Goal: Information Seeking & Learning: Find specific fact

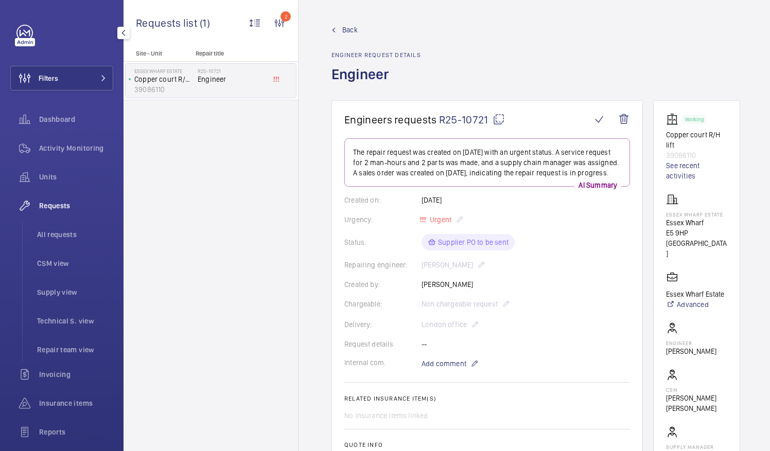
click at [60, 206] on span "Requests" at bounding box center [76, 206] width 74 height 10
click at [54, 235] on span "All requests" at bounding box center [75, 234] width 76 height 10
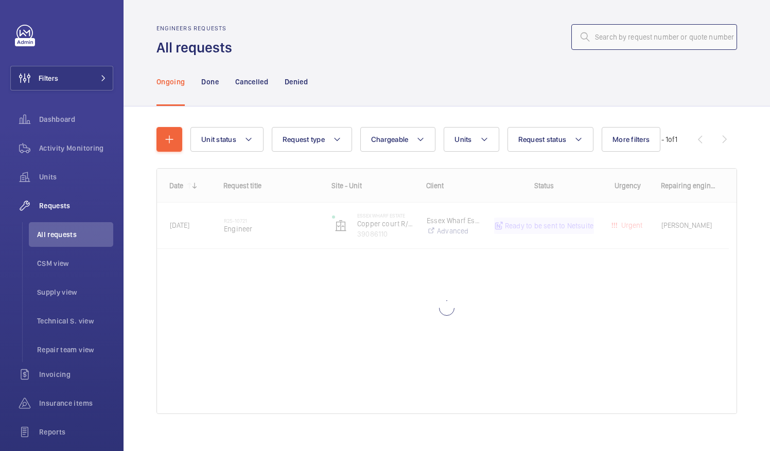
click at [593, 38] on input "text" at bounding box center [654, 37] width 166 height 26
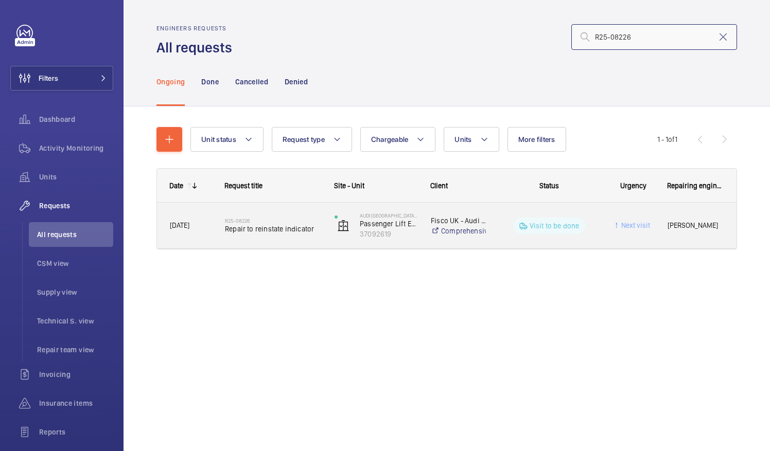
type input "R25-08226"
click at [282, 233] on span "Repair to reinstate indicator" at bounding box center [273, 229] width 96 height 10
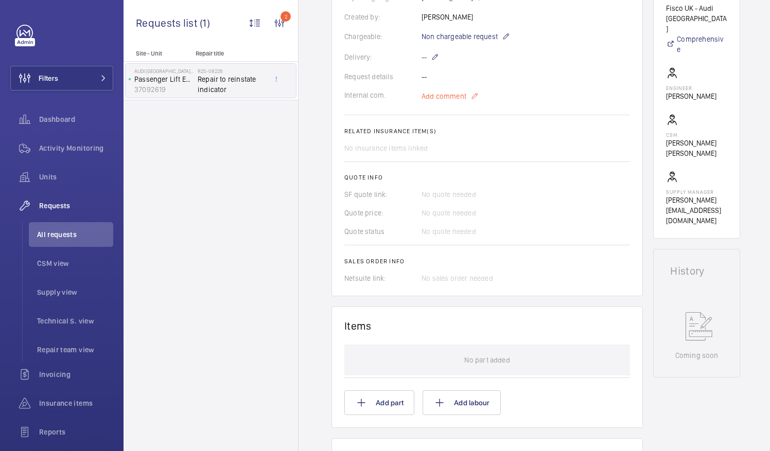
scroll to position [309, 0]
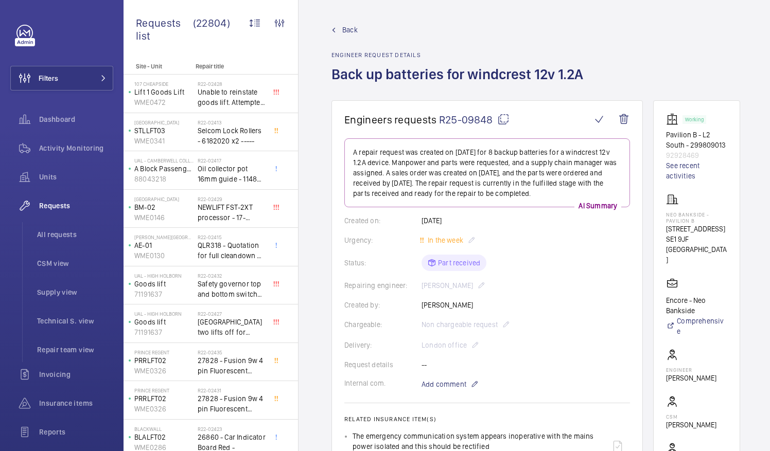
click at [502, 121] on mat-icon at bounding box center [503, 119] width 12 height 12
drag, startPoint x: 678, startPoint y: 224, endPoint x: 716, endPoint y: 224, distance: 38.1
click at [716, 224] on p "Neo Bankside - Pavilion B" at bounding box center [696, 217] width 61 height 12
drag, startPoint x: 716, startPoint y: 224, endPoint x: 709, endPoint y: 225, distance: 6.3
copy p "Neo Bankside"
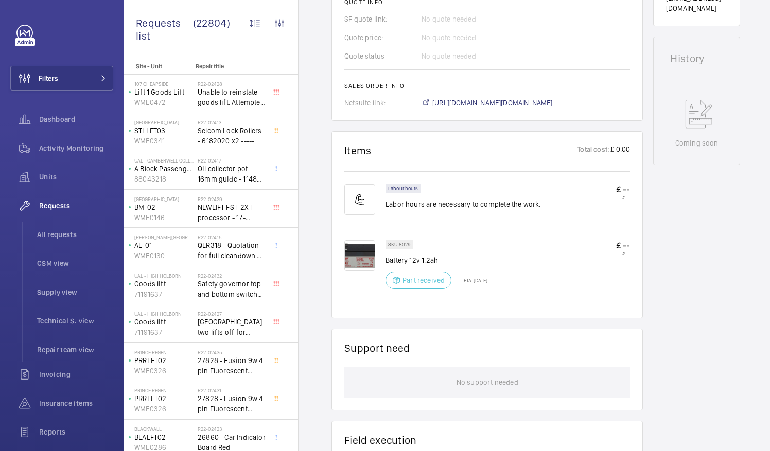
scroll to position [494, 0]
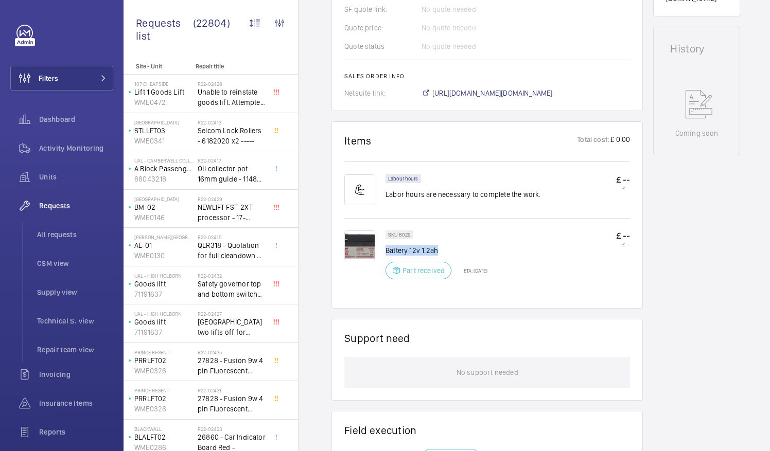
drag, startPoint x: 387, startPoint y: 247, endPoint x: 451, endPoint y: 250, distance: 64.4
click at [451, 250] on p "Battery 12v 1.2ah" at bounding box center [436, 250] width 102 height 10
drag, startPoint x: 451, startPoint y: 250, endPoint x: 421, endPoint y: 250, distance: 30.4
copy p "Battery 12v 1.2ah"
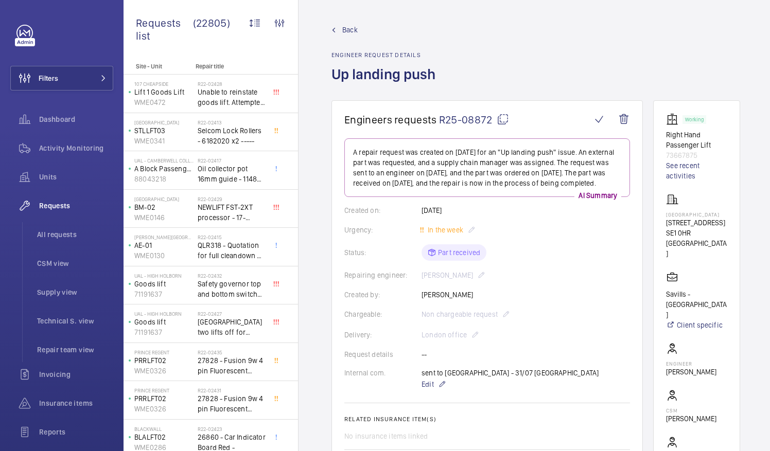
click at [502, 120] on mat-icon at bounding box center [502, 119] width 12 height 12
drag, startPoint x: 677, startPoint y: 213, endPoint x: 706, endPoint y: 220, distance: 30.1
click at [706, 218] on p "Harlequin Building" at bounding box center [696, 214] width 61 height 6
drag, startPoint x: 706, startPoint y: 220, endPoint x: 691, endPoint y: 221, distance: 15.0
copy p "Harlequin Building"
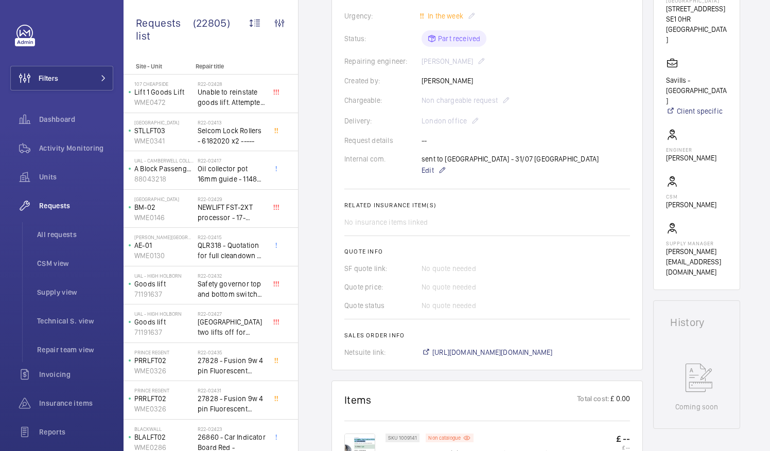
scroll to position [372, 0]
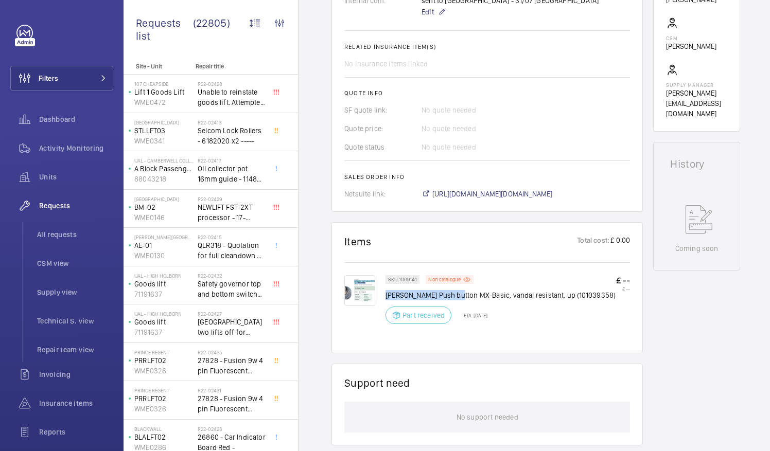
drag, startPoint x: 386, startPoint y: 292, endPoint x: 455, endPoint y: 295, distance: 69.0
click at [455, 295] on p "Schindler Push button MX-Basic, vandal resistant, up (101039358)" at bounding box center [500, 295] width 230 height 10
drag, startPoint x: 455, startPoint y: 295, endPoint x: 448, endPoint y: 296, distance: 7.8
copy p "Schindler Push button"
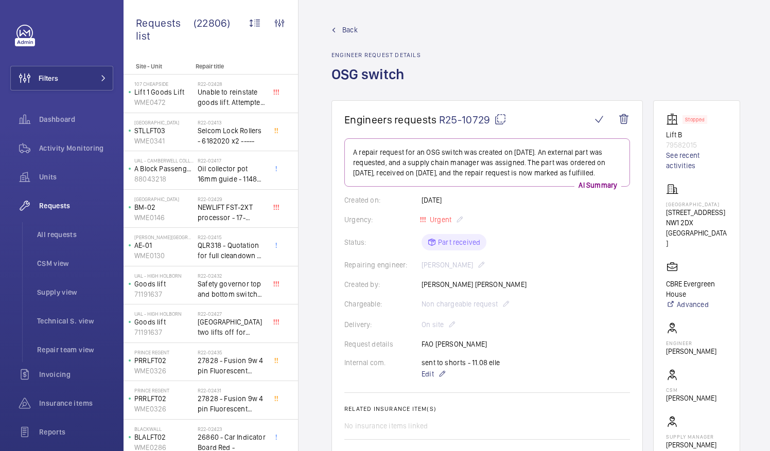
click at [497, 115] on mat-icon at bounding box center [500, 119] width 12 height 12
drag, startPoint x: 678, startPoint y: 203, endPoint x: 731, endPoint y: 206, distance: 53.1
click at [727, 206] on p "[GEOGRAPHIC_DATA]" at bounding box center [696, 204] width 61 height 6
drag, startPoint x: 731, startPoint y: 206, endPoint x: 719, endPoint y: 205, distance: 11.9
copy p "[GEOGRAPHIC_DATA]"
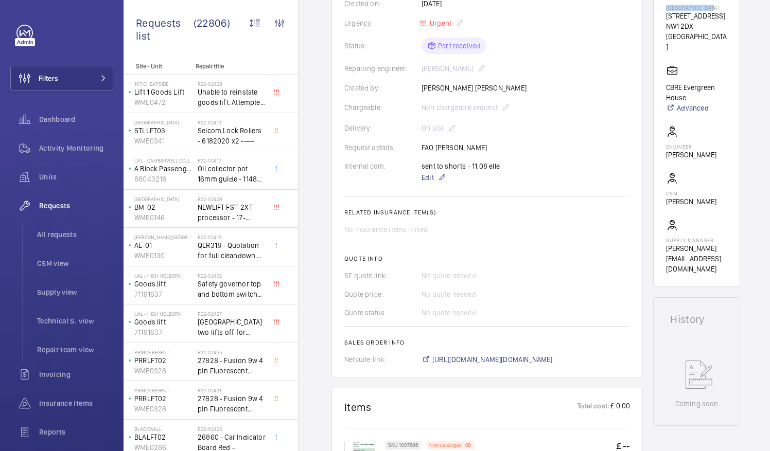
scroll to position [408, 0]
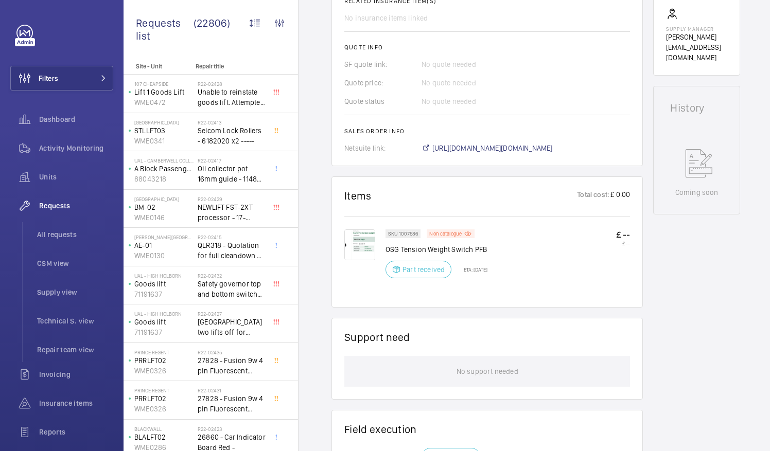
click at [386, 246] on p "OSG Tension Weight Switch PFB" at bounding box center [436, 249] width 102 height 10
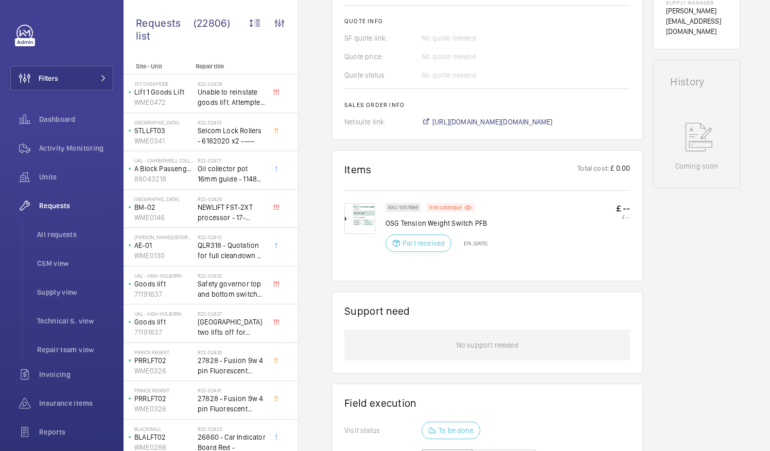
scroll to position [443, 0]
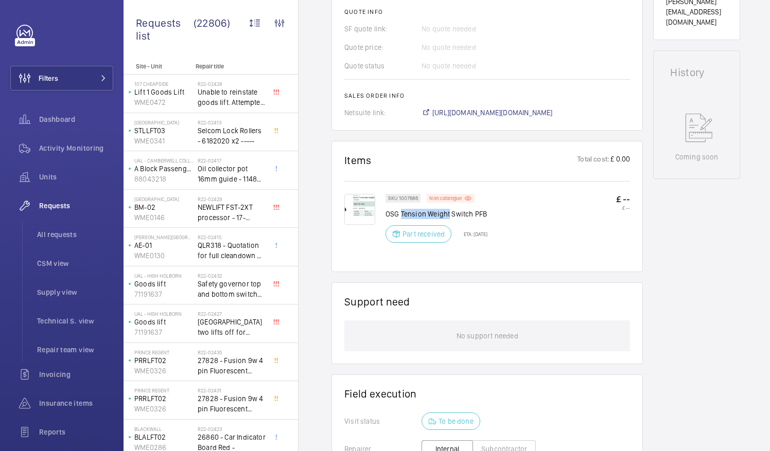
drag, startPoint x: 400, startPoint y: 211, endPoint x: 448, endPoint y: 216, distance: 47.6
click at [448, 216] on p "OSG Tension Weight Switch PFB" at bounding box center [436, 214] width 102 height 10
drag, startPoint x: 448, startPoint y: 216, endPoint x: 441, endPoint y: 215, distance: 6.2
copy p "Tension Weight"
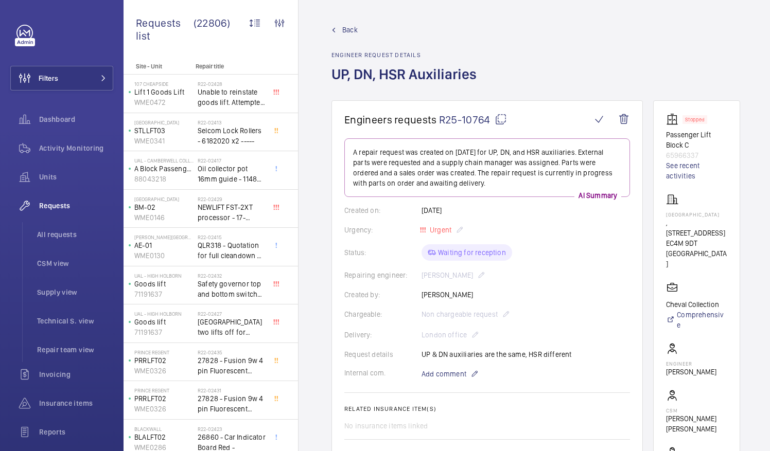
click at [500, 120] on mat-icon at bounding box center [500, 119] width 12 height 12
click at [676, 212] on wm-front-card "Stopped Passenger Lift Block C 65966337 See recent activities [GEOGRAPHIC_DATA]…" at bounding box center [696, 307] width 87 height 414
drag, startPoint x: 678, startPoint y: 212, endPoint x: 721, endPoint y: 217, distance: 42.9
click at [721, 217] on p "[GEOGRAPHIC_DATA]" at bounding box center [696, 214] width 61 height 6
drag, startPoint x: 721, startPoint y: 217, endPoint x: 706, endPoint y: 211, distance: 15.5
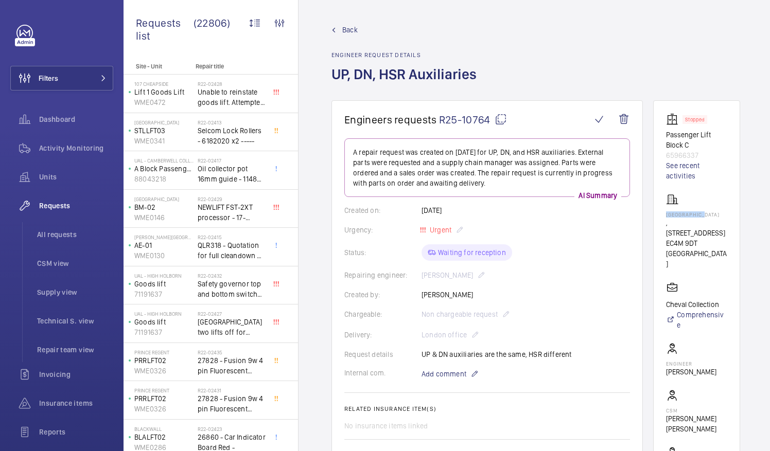
copy p "[GEOGRAPHIC_DATA]"
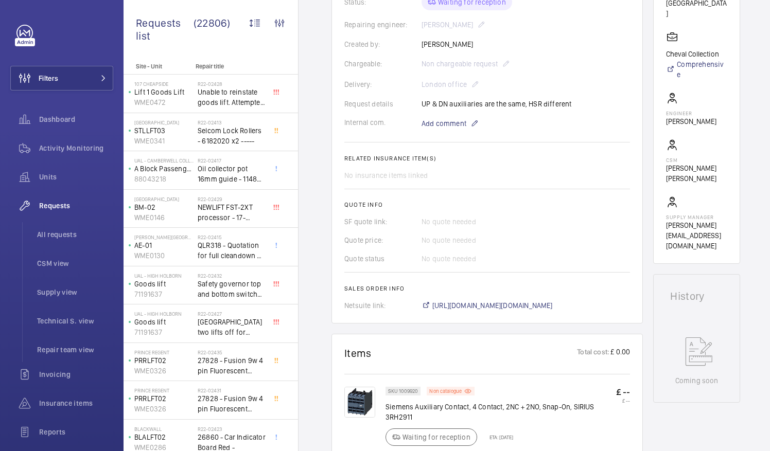
scroll to position [389, 0]
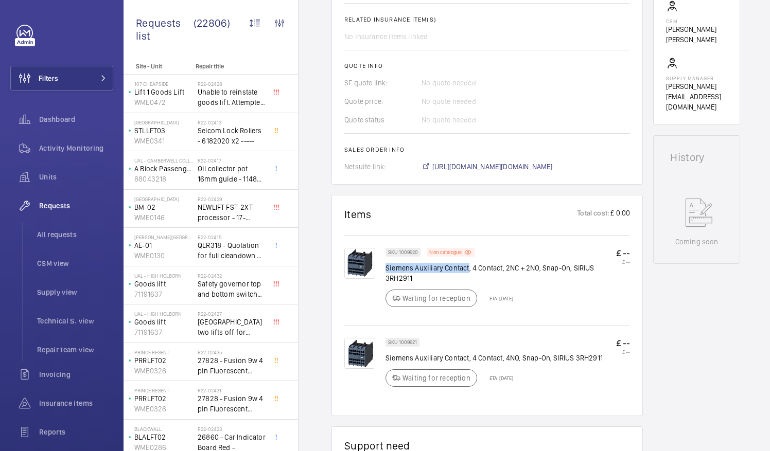
drag, startPoint x: 386, startPoint y: 264, endPoint x: 467, endPoint y: 268, distance: 80.8
click at [467, 268] on p "Siemens Auxiliary Contact, 4 Contact, 2NC + 2NO, Snap-On, SIRIUS 3RH2911" at bounding box center [500, 273] width 230 height 21
drag, startPoint x: 467, startPoint y: 268, endPoint x: 461, endPoint y: 269, distance: 5.8
copy p "Siemens Auxiliary Contact"
drag, startPoint x: 387, startPoint y: 344, endPoint x: 403, endPoint y: 347, distance: 16.2
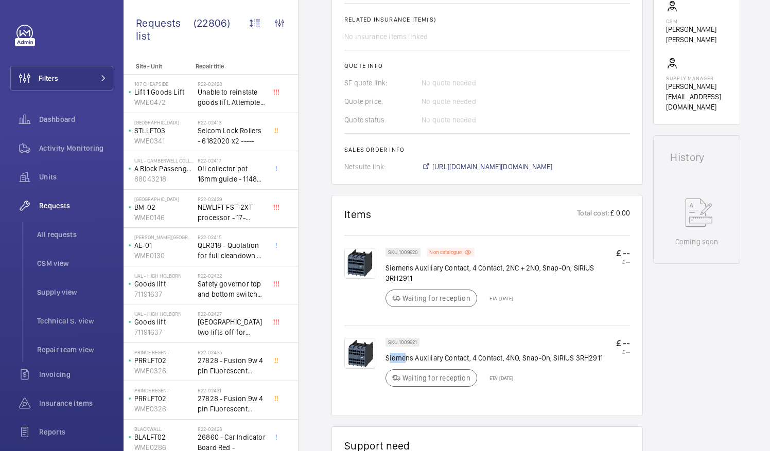
click at [403, 353] on p "Siemens Auxiliary Contact, 4 Contact, 4NO, Snap-On, SIRIUS 3RH2911" at bounding box center [493, 358] width 217 height 10
drag, startPoint x: 403, startPoint y: 347, endPoint x: 431, endPoint y: 346, distance: 27.8
click at [431, 346] on div "SKU 1009921 Siemens Auxiliary Contact, 4 Contact, 4NO, Snap-On, SIRIUS 3RH2911 …" at bounding box center [487, 370] width 286 height 65
drag, startPoint x: 431, startPoint y: 346, endPoint x: 471, endPoint y: 356, distance: 40.8
click at [471, 356] on div "SKU 1009921 Siemens Auxiliary Contact, 4 Contact, 4NO, Snap-On, SIRIUS 3RH2911 …" at bounding box center [493, 365] width 217 height 55
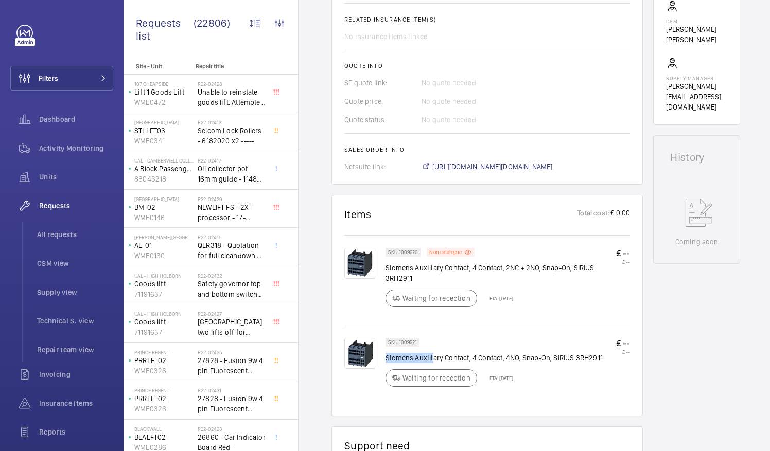
drag, startPoint x: 386, startPoint y: 346, endPoint x: 431, endPoint y: 348, distance: 45.3
click at [431, 353] on p "Siemens Auxiliary Contact, 4 Contact, 4NO, Snap-On, SIRIUS 3RH2911" at bounding box center [493, 358] width 217 height 10
click at [539, 400] on wm-front-card "Items Total cost: £ 0.00 SKU 1009920 Non catalogue Siemens Auxiliary Contact, 4…" at bounding box center [486, 305] width 311 height 221
click at [541, 393] on wm-front-card "Items Total cost: £ 0.00 SKU 1009920 Non catalogue Siemens Auxiliary Contact, 4…" at bounding box center [486, 305] width 311 height 221
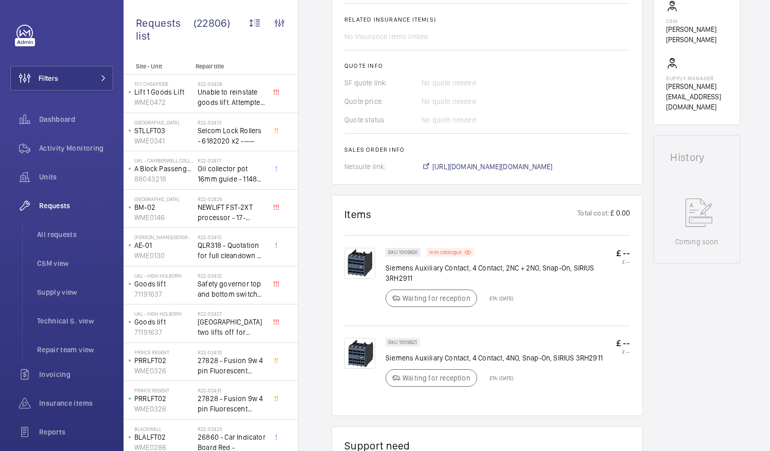
click at [387, 353] on p "Siemens Auxiliary Contact, 4 Contact, 4NO, Snap-On, SIRIUS 3RH2911" at bounding box center [493, 358] width 217 height 10
drag, startPoint x: 385, startPoint y: 345, endPoint x: 467, endPoint y: 347, distance: 81.8
click at [467, 353] on p "Siemens Auxiliary Contact, 4 Contact, 4NO, Snap-On, SIRIUS 3RH2911" at bounding box center [493, 358] width 217 height 10
drag, startPoint x: 467, startPoint y: 347, endPoint x: 442, endPoint y: 347, distance: 25.2
copy p "Siemens Auxiliary Contact"
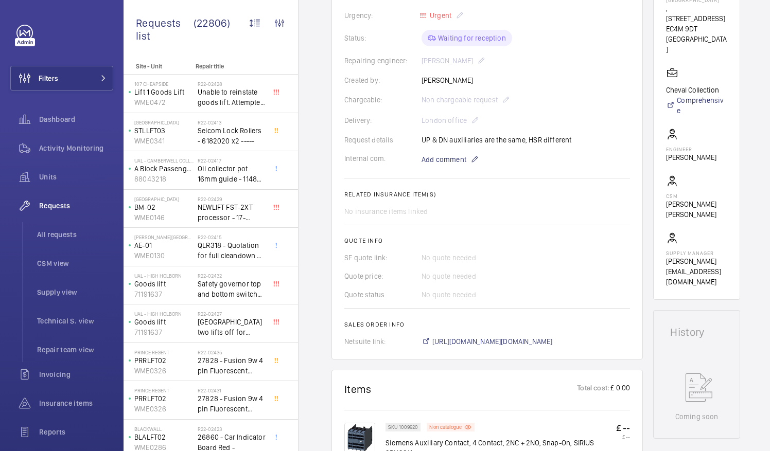
scroll to position [0, 0]
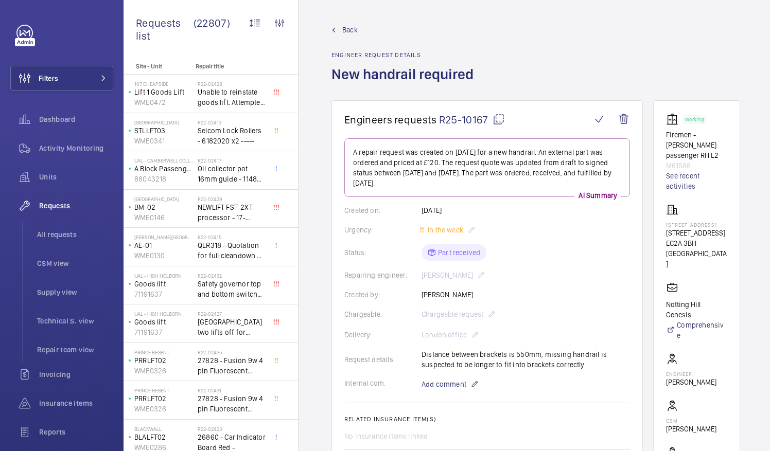
click at [498, 119] on mat-icon at bounding box center [498, 119] width 12 height 12
drag, startPoint x: 677, startPoint y: 223, endPoint x: 718, endPoint y: 224, distance: 40.7
click at [718, 228] on p "3 Bowl Court" at bounding box center [696, 233] width 61 height 10
drag, startPoint x: 718, startPoint y: 224, endPoint x: 708, endPoint y: 223, distance: 9.8
copy p "3 Bowl Court"
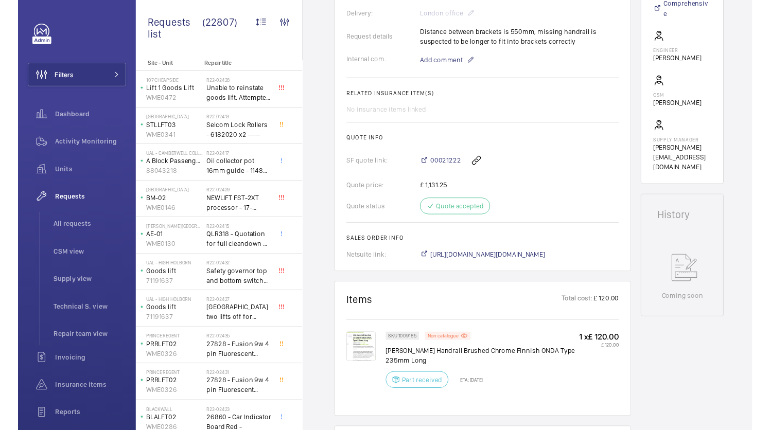
scroll to position [322, 0]
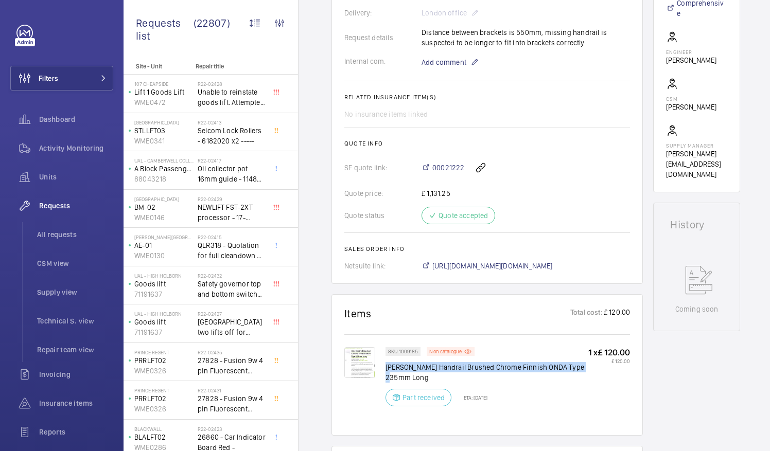
drag, startPoint x: 385, startPoint y: 363, endPoint x: 583, endPoint y: 368, distance: 198.6
click at [583, 368] on p "Otis Handrail Brushed Chrome Finnish ONDA Type 235mm Long" at bounding box center [486, 372] width 203 height 21
drag, startPoint x: 583, startPoint y: 368, endPoint x: 576, endPoint y: 367, distance: 7.4
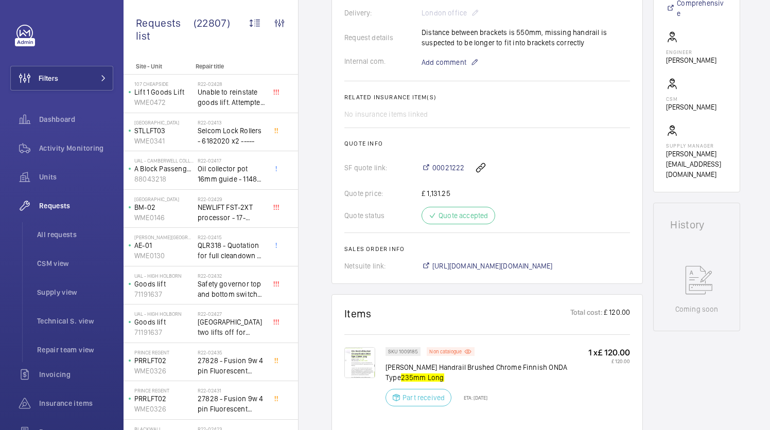
click at [599, 394] on div "1 x £ 120.00 £ 120.00" at bounding box center [609, 379] width 42 height 65
click at [590, 389] on div "SKU 1009185 Non catalogue Otis Handrail Brushed Chrome Finnish ONDA Type 235mm …" at bounding box center [507, 379] width 244 height 65
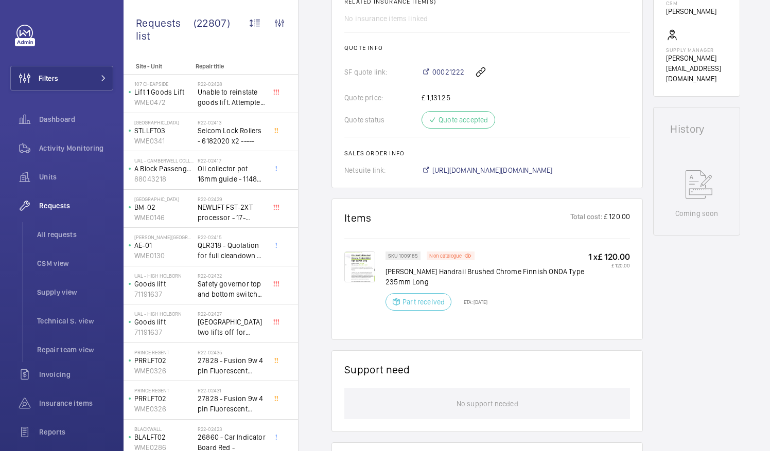
scroll to position [419, 0]
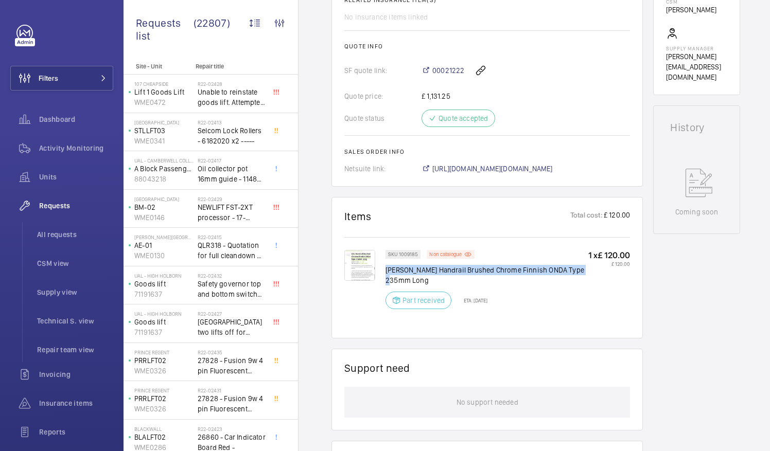
drag, startPoint x: 387, startPoint y: 268, endPoint x: 587, endPoint y: 271, distance: 200.1
click at [587, 271] on div "SKU 1009185 Non catalogue Otis Handrail Brushed Chrome Finnish ONDA Type 235mm …" at bounding box center [507, 282] width 244 height 65
drag, startPoint x: 587, startPoint y: 271, endPoint x: 581, endPoint y: 270, distance: 6.3
copy p "Otis Handrail Brushed Chrome Finnish ONDA Type 235mm Long"
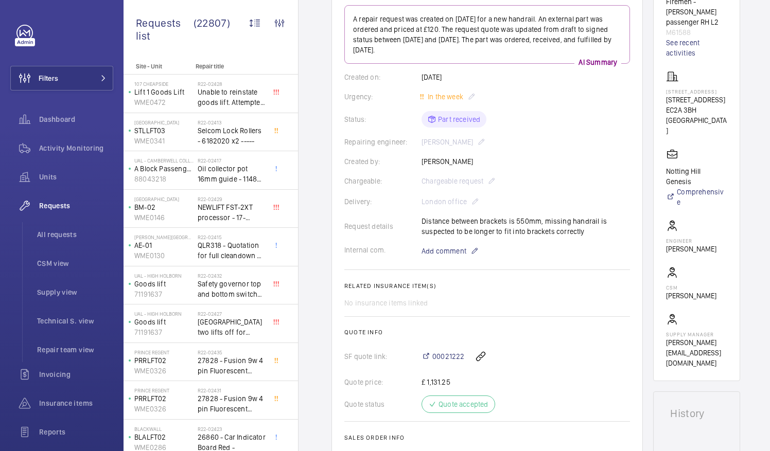
scroll to position [132, 0]
click at [66, 229] on span "All requests" at bounding box center [75, 234] width 76 height 10
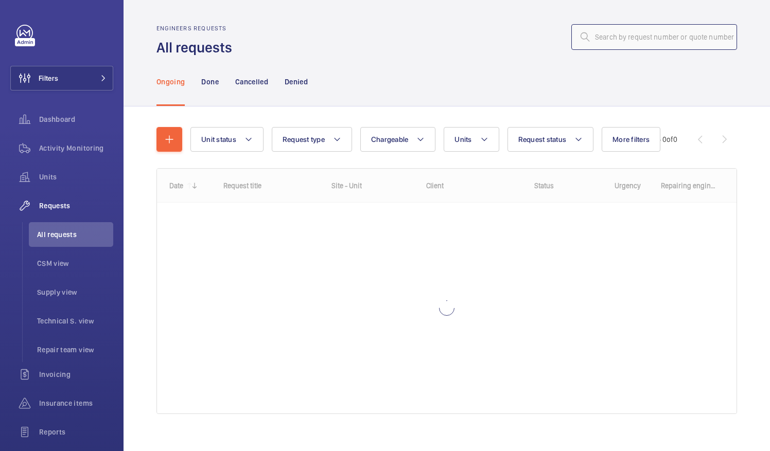
click at [621, 43] on input "text" at bounding box center [654, 37] width 166 height 26
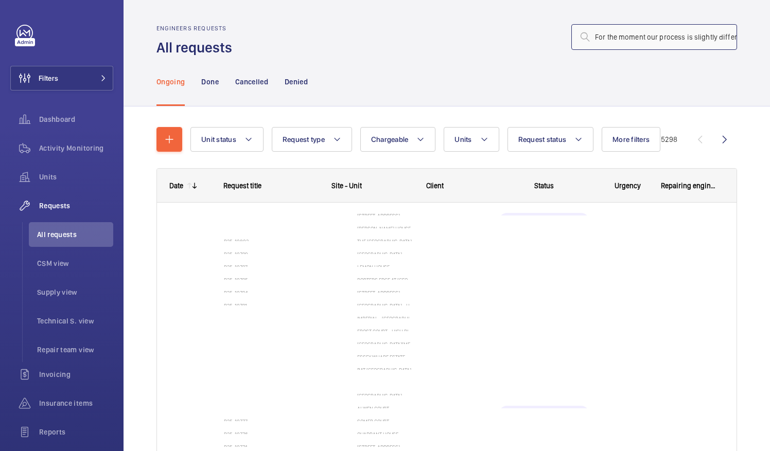
scroll to position [0, 1685]
type input "For the moment our process is slightly different however in the months to come …"
click at [717, 35] on mat-icon at bounding box center [723, 37] width 12 height 12
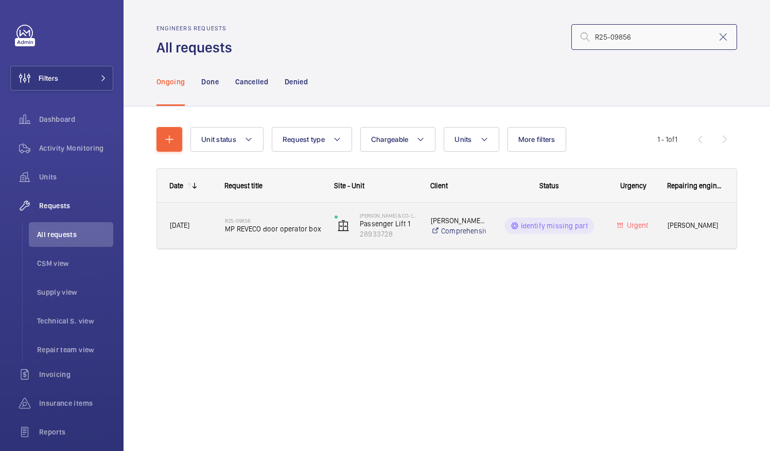
type input "R25-09856"
click at [261, 230] on span "MP REVECO door operator box" at bounding box center [273, 229] width 96 height 10
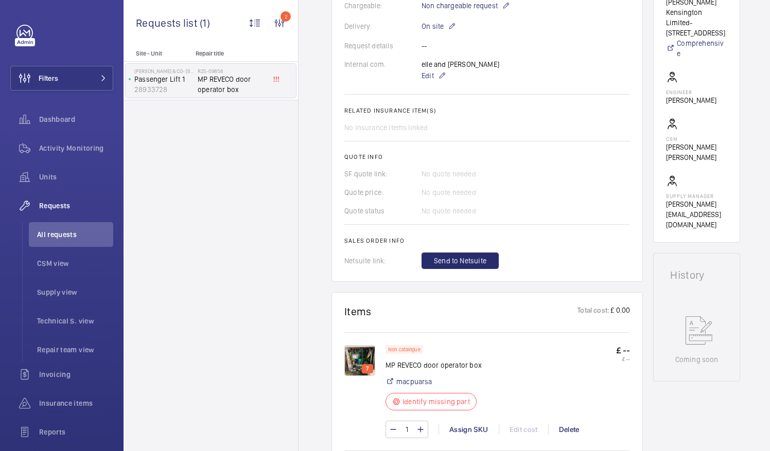
scroll to position [360, 0]
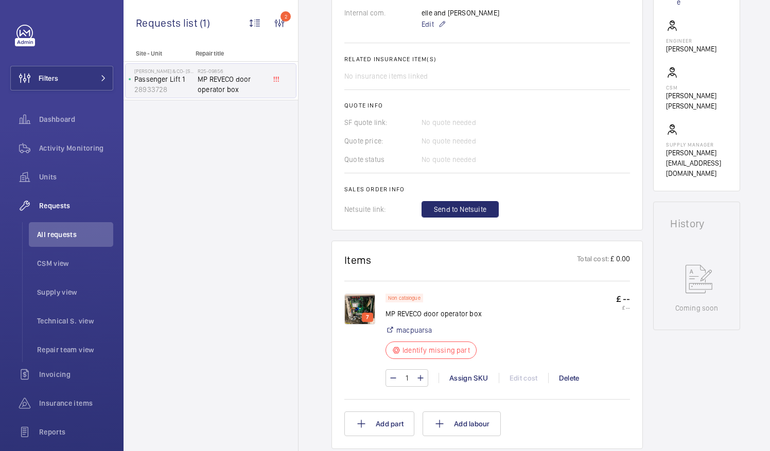
click at [363, 305] on img at bounding box center [359, 309] width 31 height 31
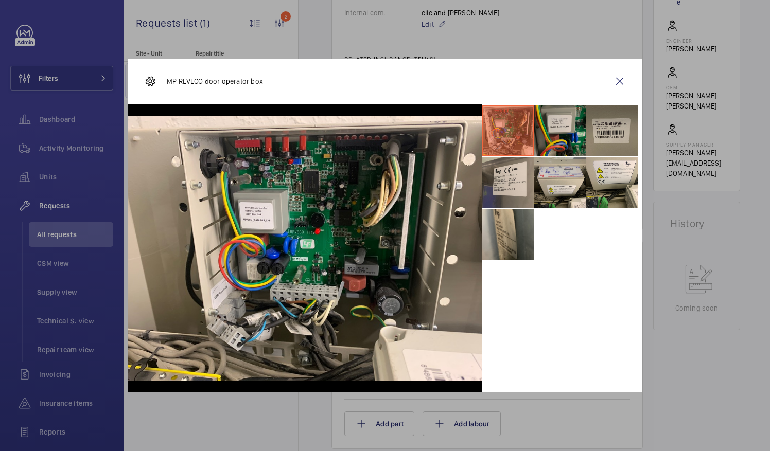
click at [548, 130] on li at bounding box center [559, 130] width 51 height 51
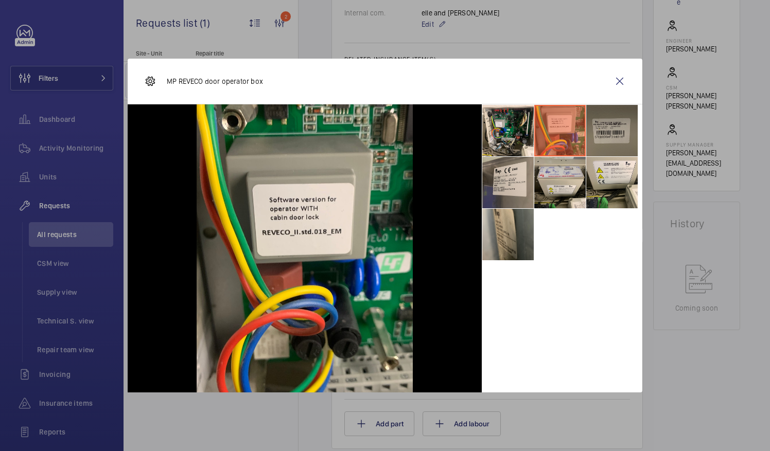
click at [620, 130] on li at bounding box center [611, 130] width 51 height 51
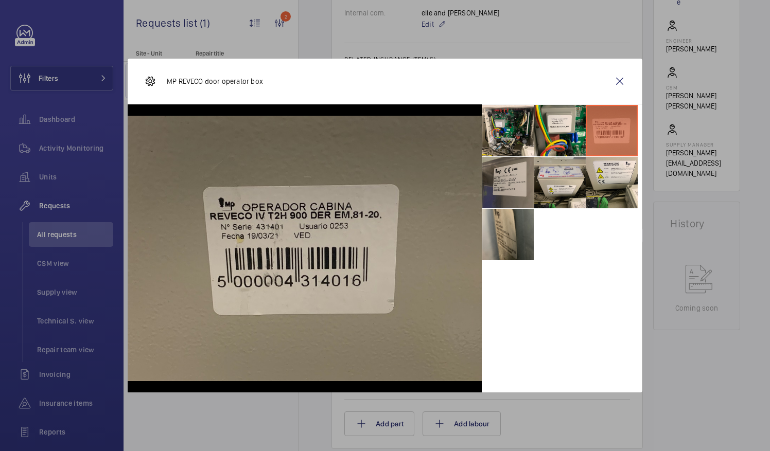
click at [518, 182] on li at bounding box center [507, 182] width 51 height 51
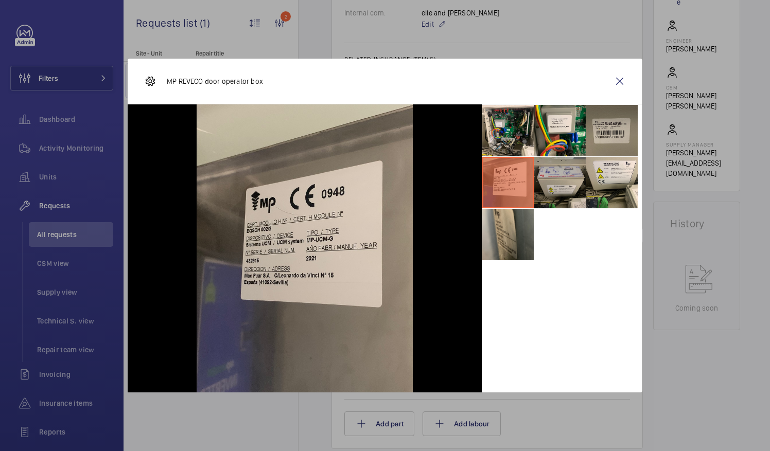
click at [553, 183] on li at bounding box center [559, 182] width 51 height 51
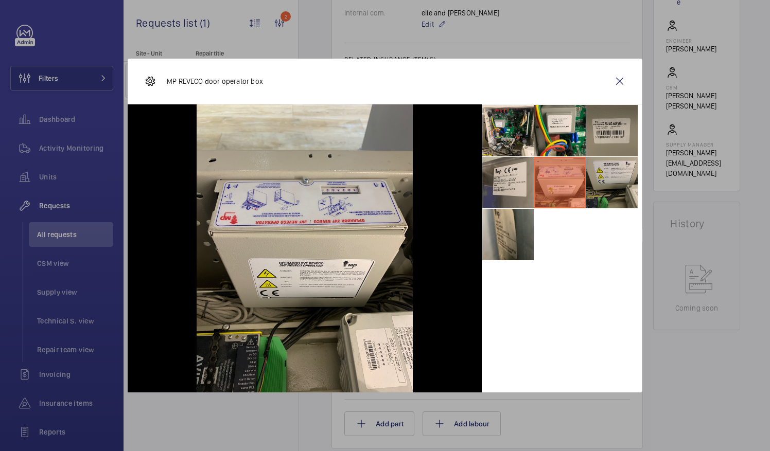
click at [599, 182] on li at bounding box center [611, 182] width 51 height 51
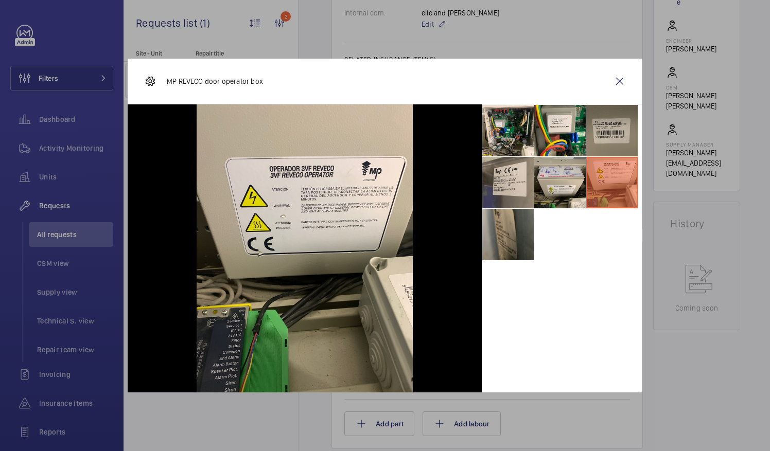
click at [513, 231] on li at bounding box center [507, 234] width 51 height 51
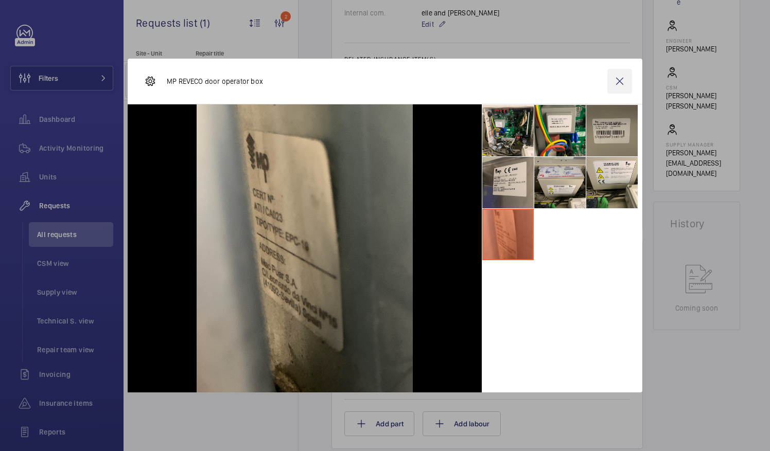
click at [622, 82] on wm-front-icon-button at bounding box center [619, 81] width 25 height 25
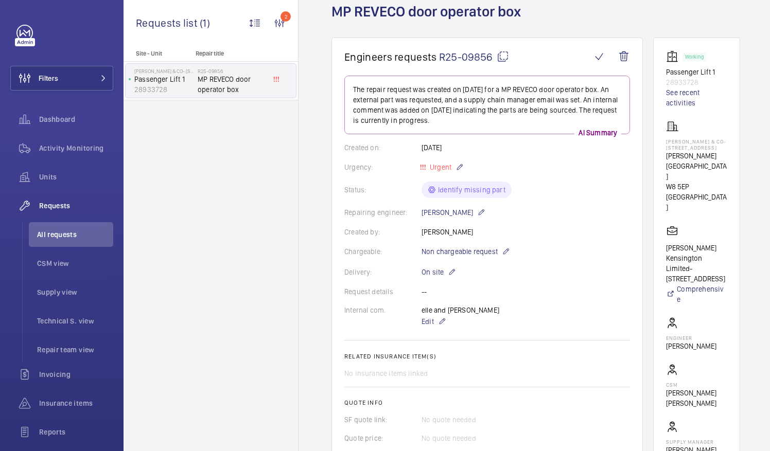
scroll to position [0, 0]
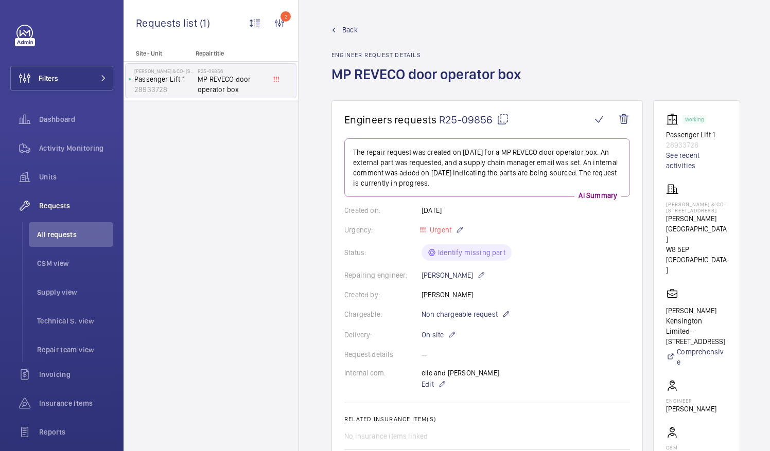
click at [503, 117] on mat-icon at bounding box center [502, 119] width 12 height 12
click at [499, 117] on mat-icon at bounding box center [502, 119] width 12 height 12
click at [66, 231] on span "All requests" at bounding box center [75, 234] width 76 height 10
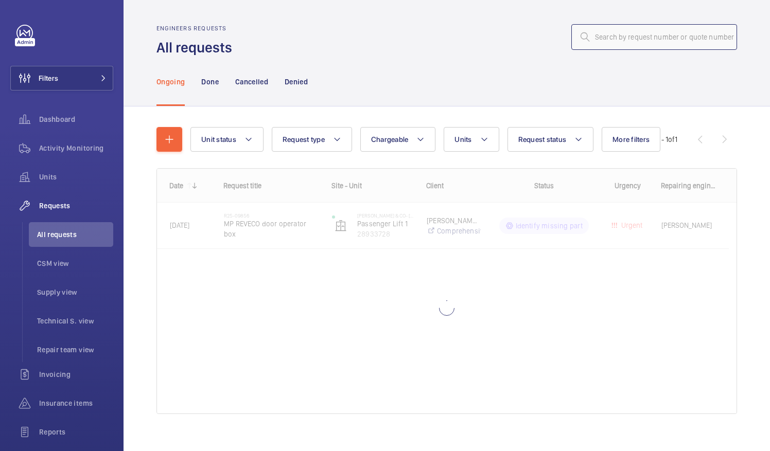
click at [607, 38] on input "text" at bounding box center [654, 37] width 166 height 26
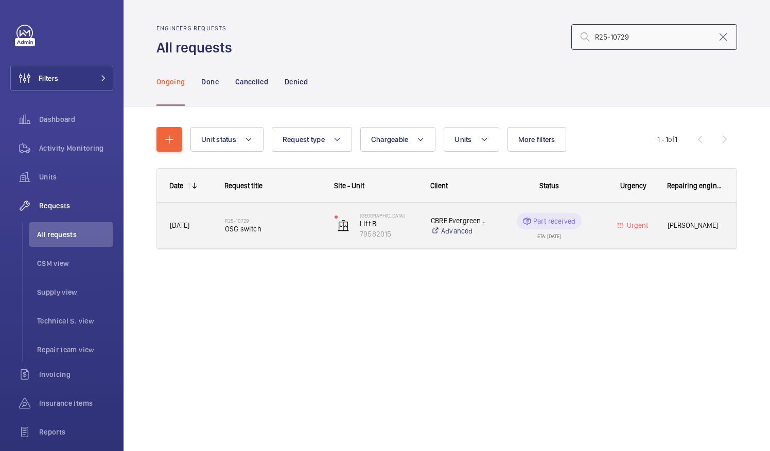
type input "R25-10729"
click at [262, 230] on span "OSG switch" at bounding box center [273, 229] width 96 height 10
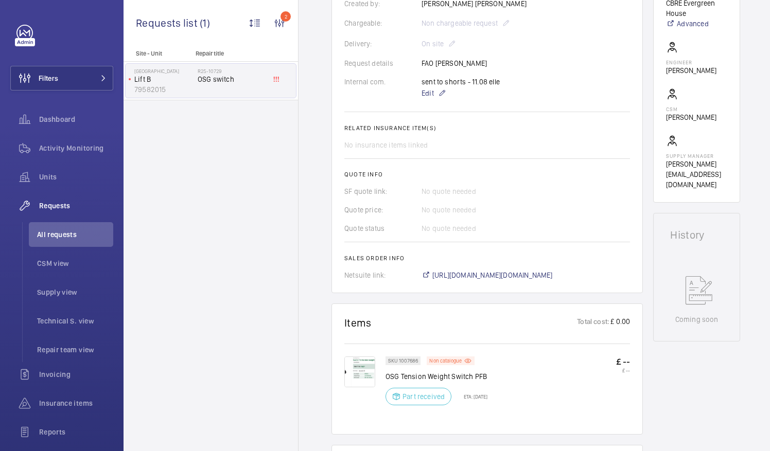
scroll to position [309, 0]
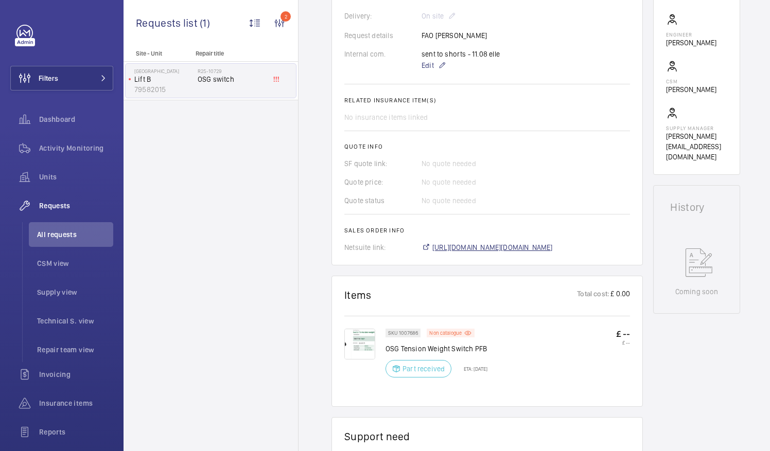
click at [530, 247] on span "https://6461500.app.netsuite.com/app/accounting/transactions/salesord.nl?id=289…" at bounding box center [492, 247] width 120 height 10
click at [67, 238] on span "All requests" at bounding box center [75, 234] width 76 height 10
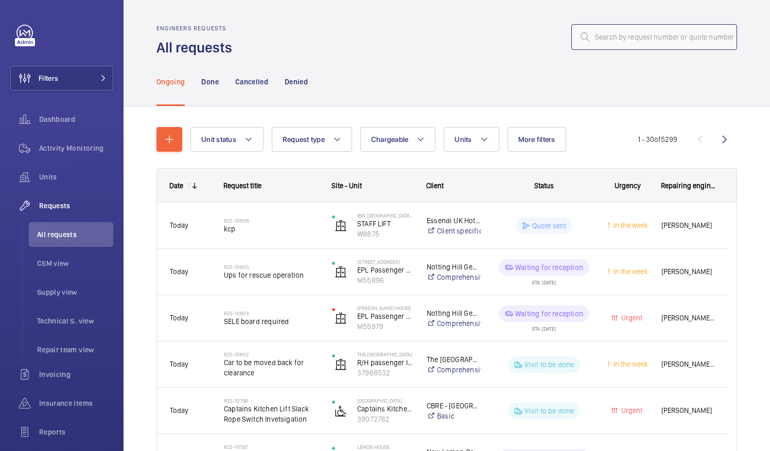
click at [593, 39] on input "text" at bounding box center [654, 37] width 166 height 26
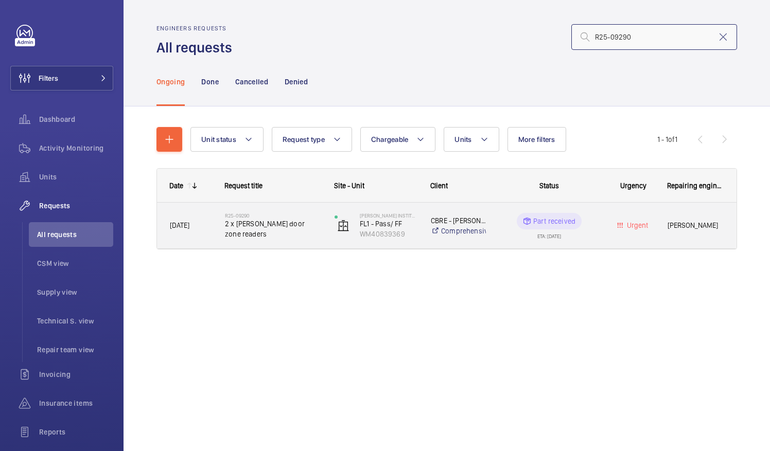
type input "R25-09290"
click at [261, 229] on span "2 x Schindler door zone readers" at bounding box center [273, 229] width 96 height 21
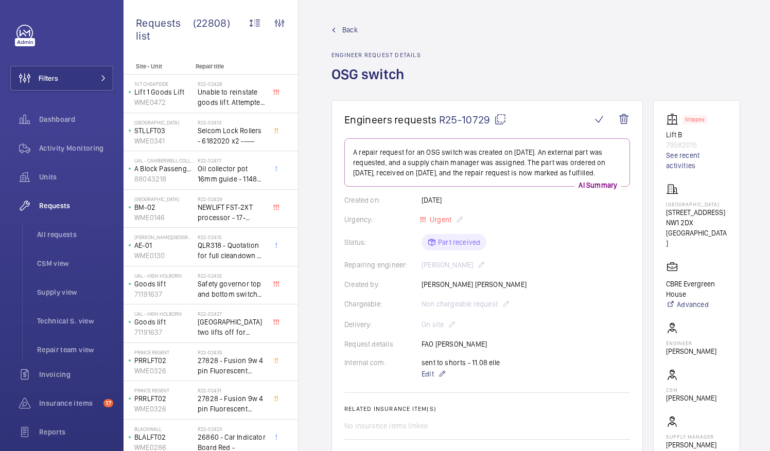
scroll to position [51, 0]
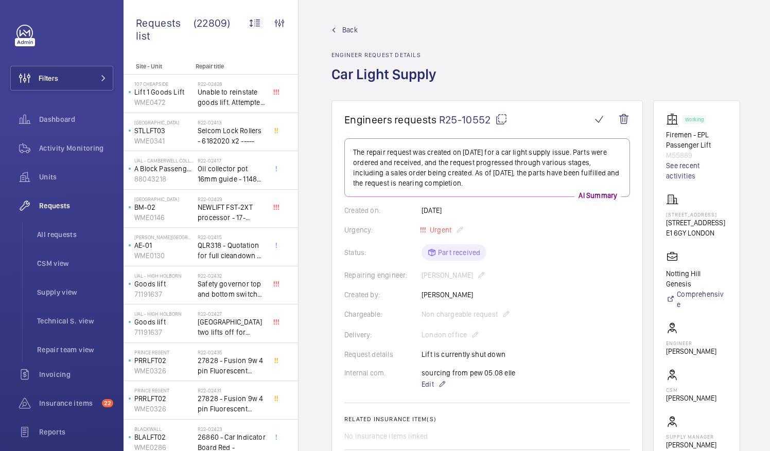
click at [500, 121] on mat-icon at bounding box center [501, 119] width 12 height 12
drag, startPoint x: 677, startPoint y: 220, endPoint x: 726, endPoint y: 222, distance: 49.4
click at [726, 222] on wm-front-card "Working Firemen - EPL Passenger Lift M55889 See recent activities 27 Antila Cou…" at bounding box center [696, 291] width 87 height 383
drag, startPoint x: 726, startPoint y: 222, endPoint x: 716, endPoint y: 223, distance: 10.9
copy p "[STREET_ADDRESS]"
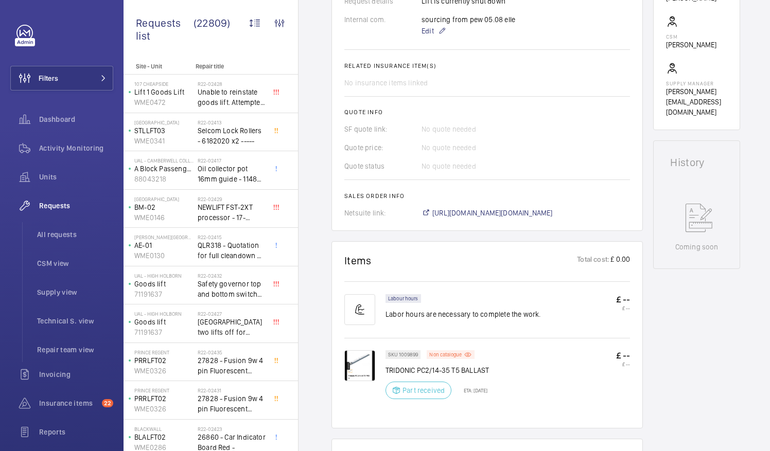
scroll to position [354, 0]
drag, startPoint x: 387, startPoint y: 368, endPoint x: 491, endPoint y: 370, distance: 104.5
click at [489, 370] on p "TRIDONIC PC2/14-35 T5 BALLAST" at bounding box center [436, 370] width 103 height 10
drag, startPoint x: 491, startPoint y: 370, endPoint x: 478, endPoint y: 370, distance: 13.4
copy p "TRIDONIC PC2/14-35 T5 BALLAST"
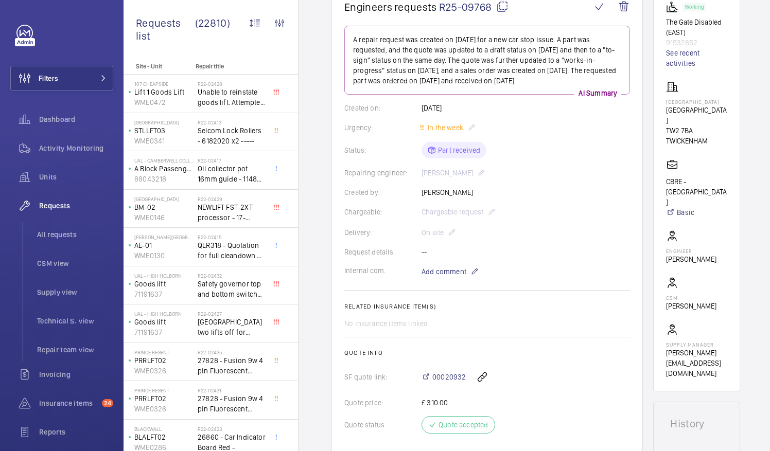
scroll to position [110, 0]
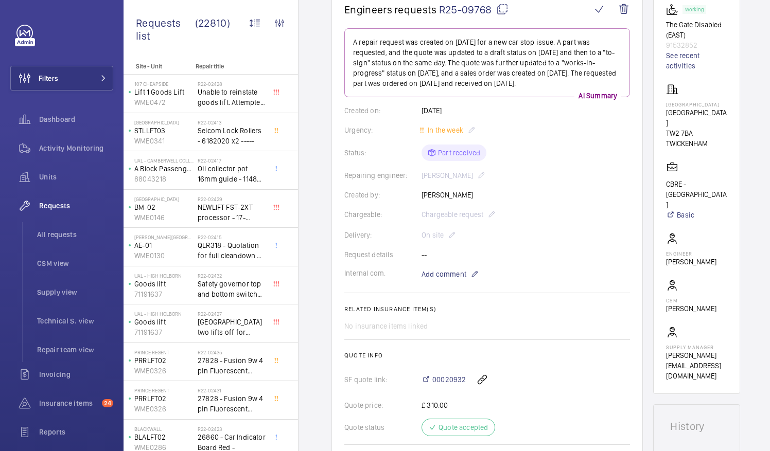
click at [501, 10] on mat-icon at bounding box center [502, 9] width 12 height 12
drag, startPoint x: 678, startPoint y: 117, endPoint x: 701, endPoint y: 133, distance: 28.4
click at [701, 128] on p "[GEOGRAPHIC_DATA]" at bounding box center [696, 118] width 61 height 21
drag, startPoint x: 701, startPoint y: 133, endPoint x: 696, endPoint y: 130, distance: 6.3
copy p "[GEOGRAPHIC_DATA]"
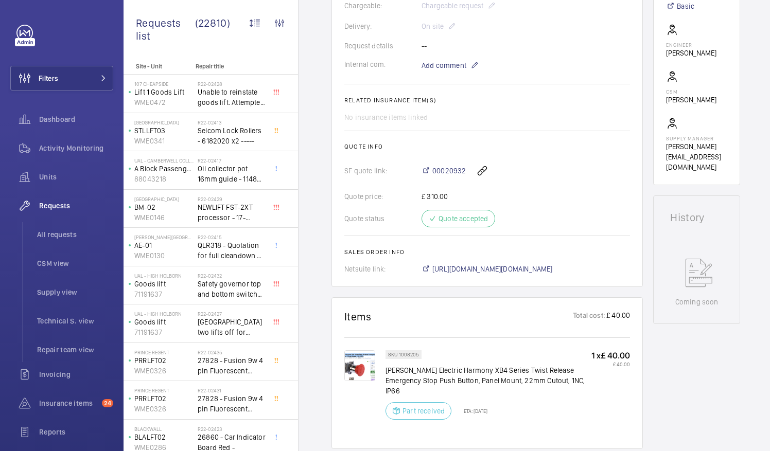
scroll to position [325, 0]
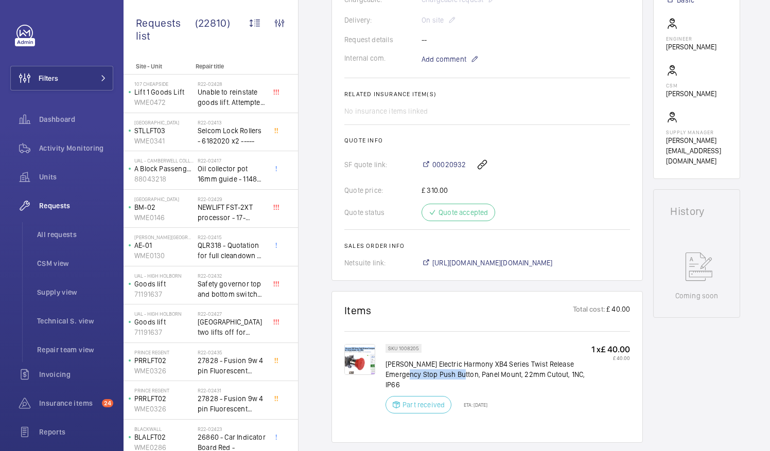
drag, startPoint x: 386, startPoint y: 370, endPoint x: 440, endPoint y: 377, distance: 53.9
click at [440, 377] on p "Schneider Electric Harmony XB4 Series Twist Release Emergency Stop Push Button,…" at bounding box center [488, 374] width 206 height 31
drag, startPoint x: 440, startPoint y: 377, endPoint x: 431, endPoint y: 375, distance: 9.0
copy p "Stop Push Button"
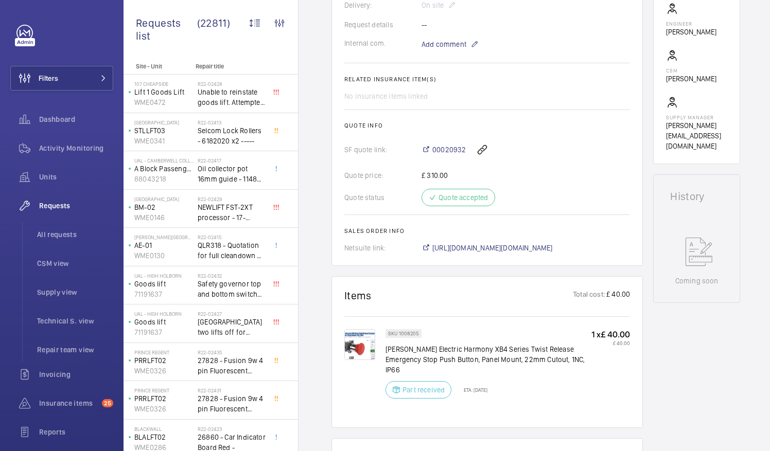
scroll to position [340, 0]
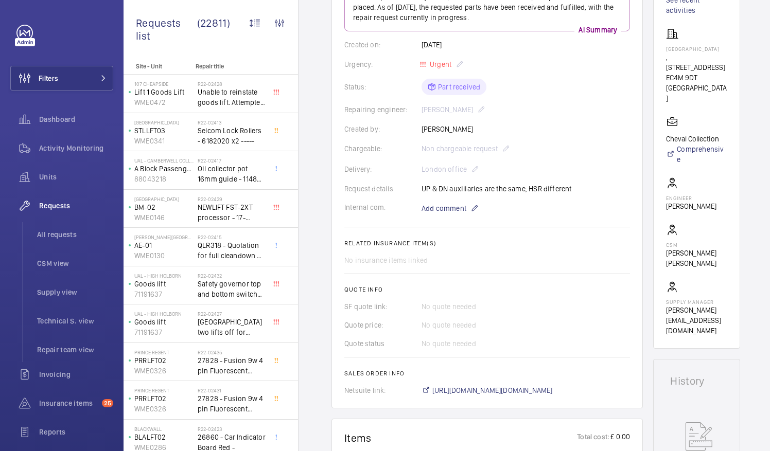
scroll to position [164, 0]
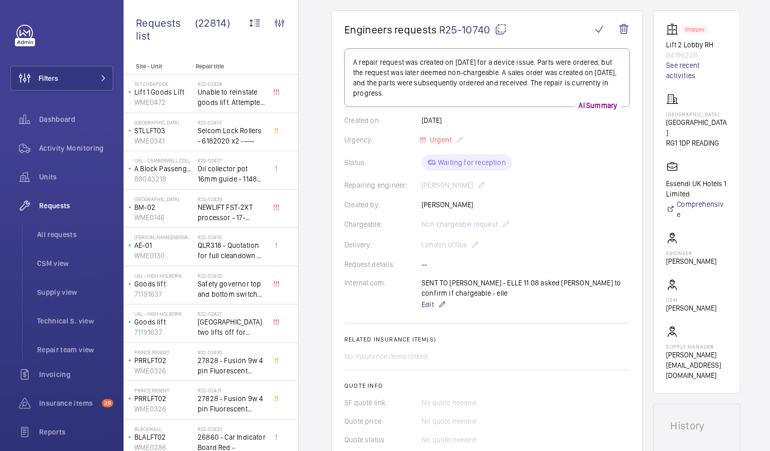
scroll to position [83, 0]
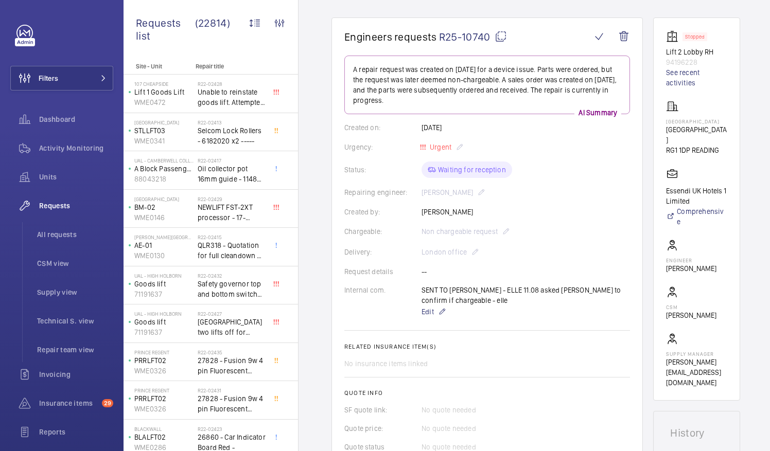
click at [500, 39] on mat-icon at bounding box center [500, 36] width 12 height 12
drag, startPoint x: 678, startPoint y: 137, endPoint x: 716, endPoint y: 146, distance: 39.2
click at [716, 145] on p "[GEOGRAPHIC_DATA]" at bounding box center [696, 134] width 61 height 21
drag, startPoint x: 716, startPoint y: 146, endPoint x: 689, endPoint y: 144, distance: 26.9
copy p "[GEOGRAPHIC_DATA]"
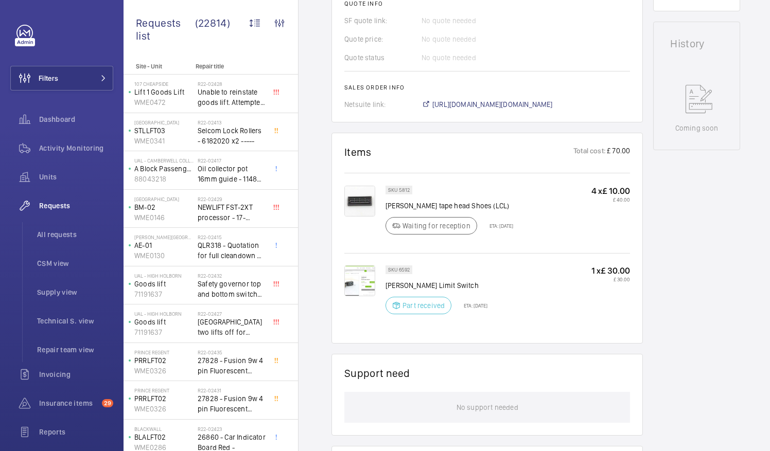
scroll to position [474, 0]
drag, startPoint x: 385, startPoint y: 281, endPoint x: 444, endPoint y: 286, distance: 59.3
click at [444, 286] on p "[PERSON_NAME] Limit Switch" at bounding box center [436, 283] width 102 height 10
drag, startPoint x: 444, startPoint y: 286, endPoint x: 437, endPoint y: 280, distance: 9.2
copy p "[PERSON_NAME] Limit Switch"
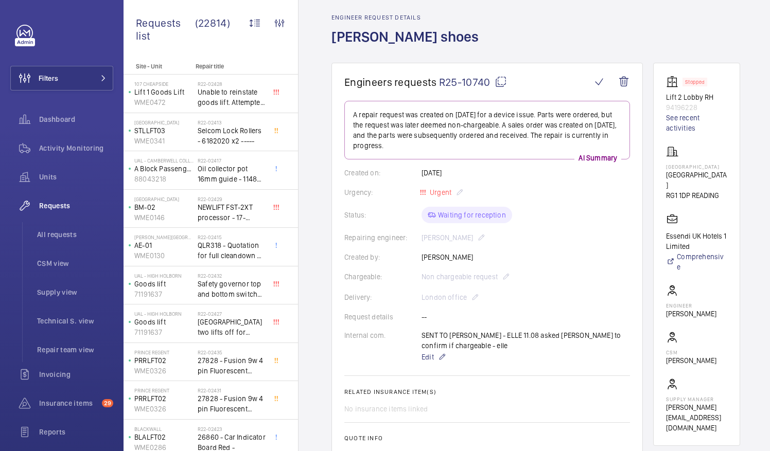
scroll to position [34, 0]
